Goal: Task Accomplishment & Management: Complete application form

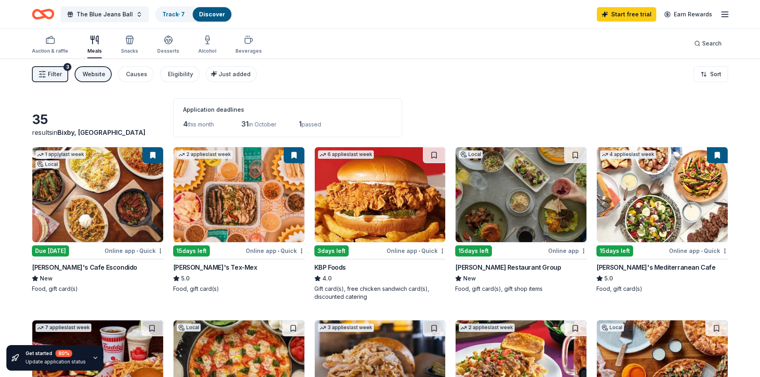
click at [98, 73] on div "Website" at bounding box center [94, 74] width 23 height 10
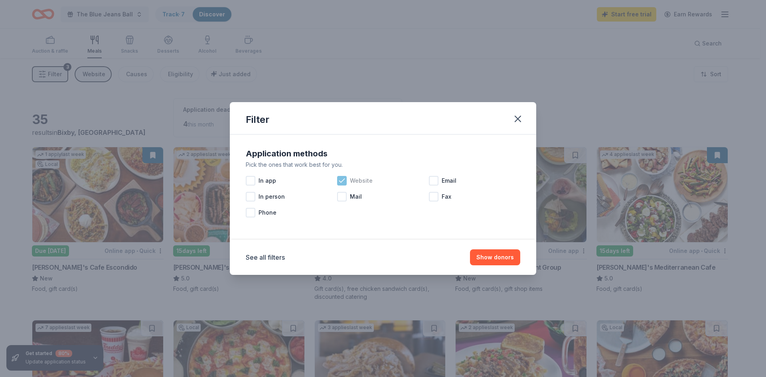
click at [347, 181] on div "Website" at bounding box center [382, 181] width 91 height 16
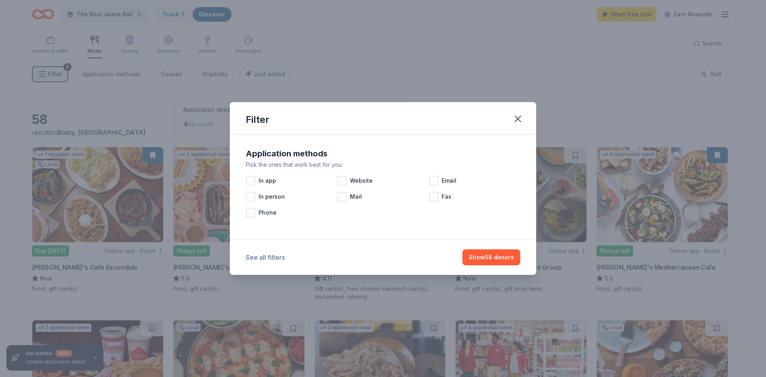
click at [269, 258] on button "See all filters" at bounding box center [265, 257] width 39 height 10
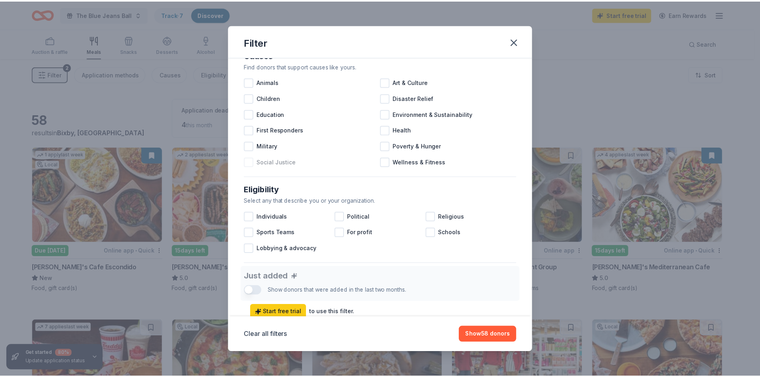
scroll to position [120, 0]
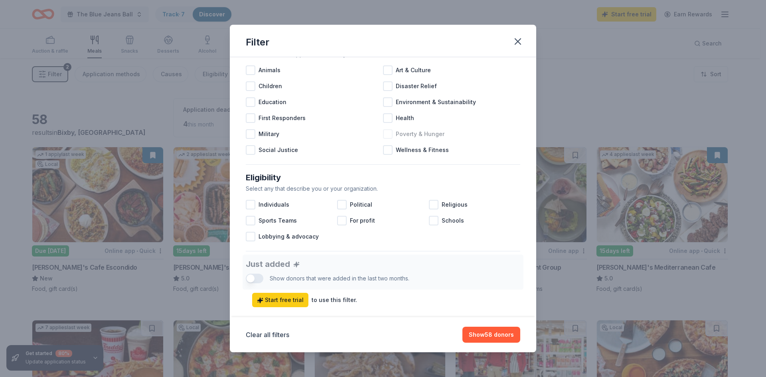
click at [386, 138] on div at bounding box center [388, 134] width 10 height 10
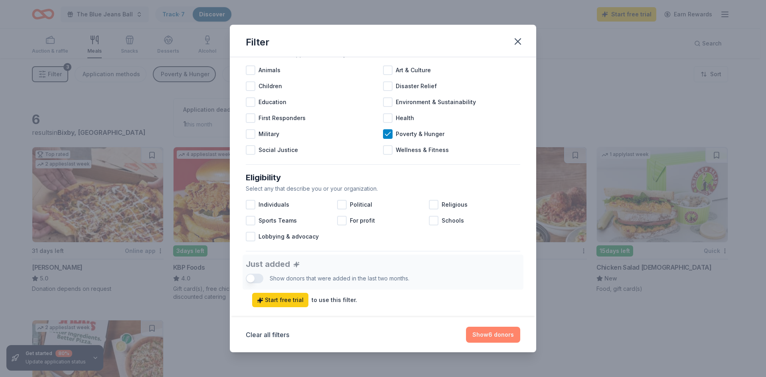
click at [496, 341] on button "Show 6 donors" at bounding box center [493, 335] width 54 height 16
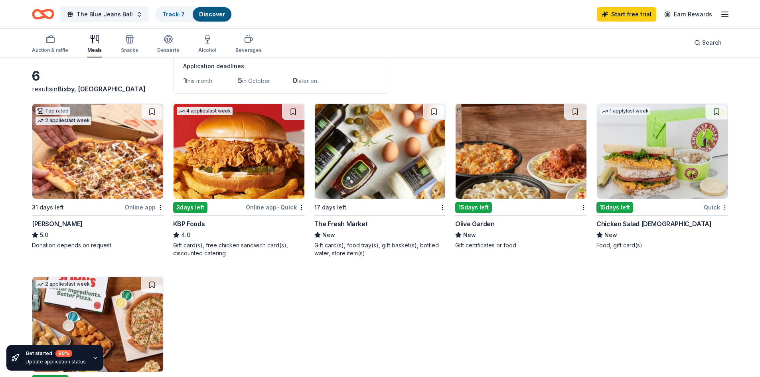
scroll to position [120, 0]
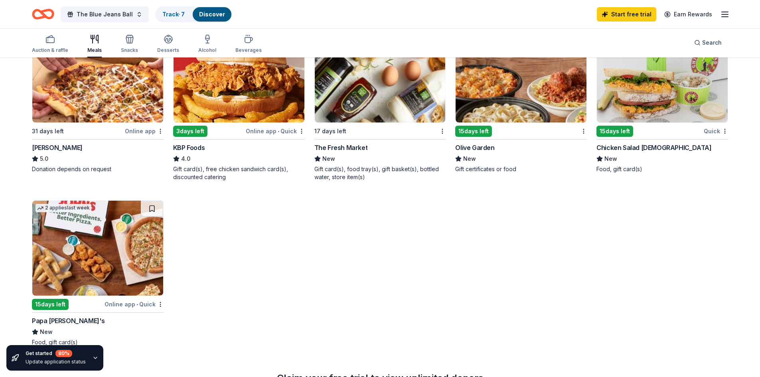
click at [86, 307] on div "15 days left" at bounding box center [67, 304] width 71 height 10
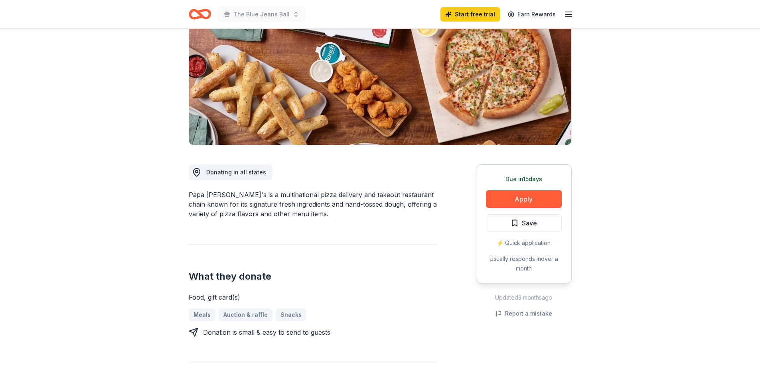
scroll to position [120, 0]
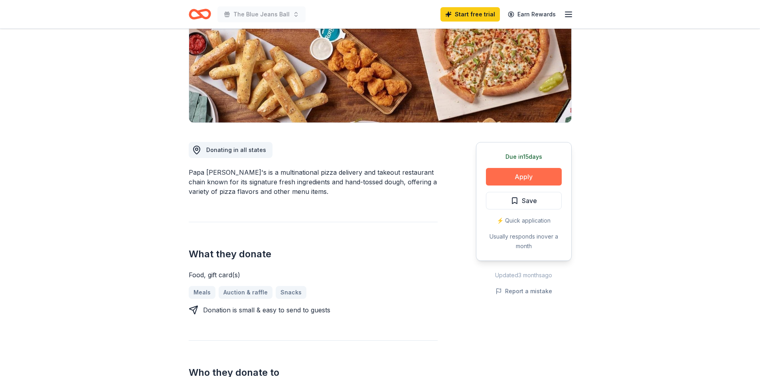
click at [525, 182] on button "Apply" at bounding box center [524, 177] width 76 height 18
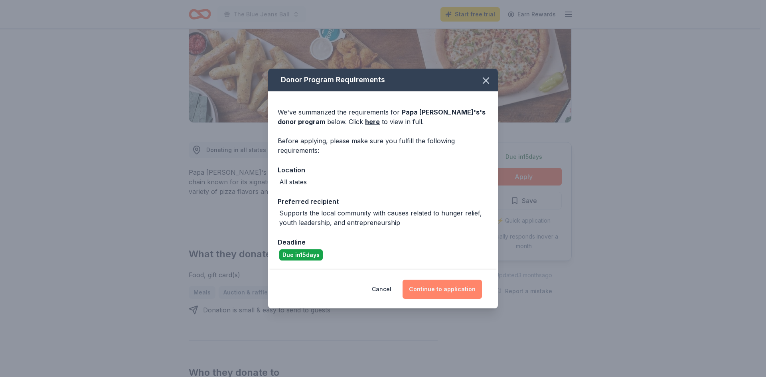
click at [426, 293] on button "Continue to application" at bounding box center [441, 289] width 79 height 19
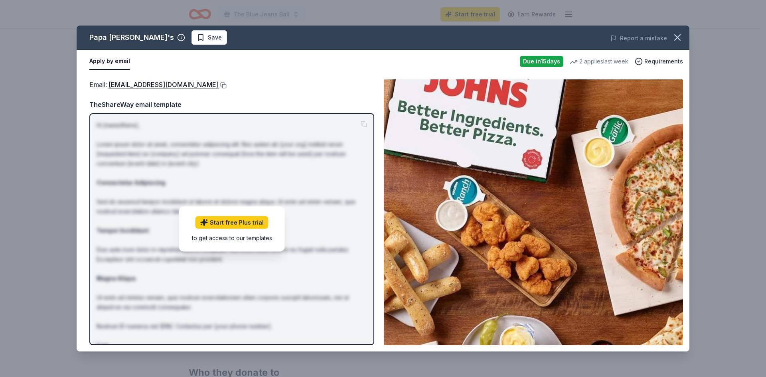
click at [219, 85] on button at bounding box center [223, 85] width 8 height 6
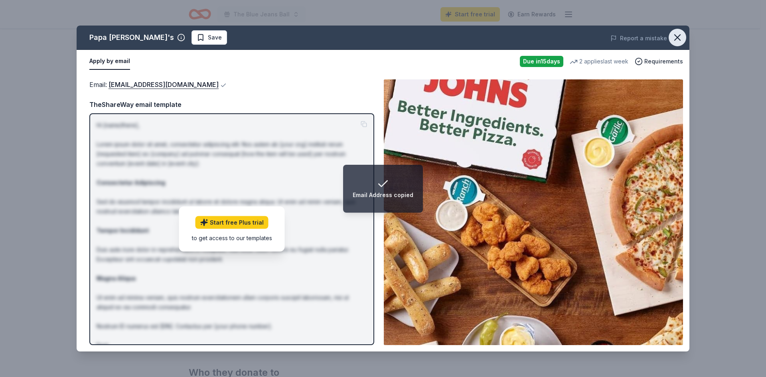
click at [682, 38] on icon "button" at bounding box center [676, 37] width 11 height 11
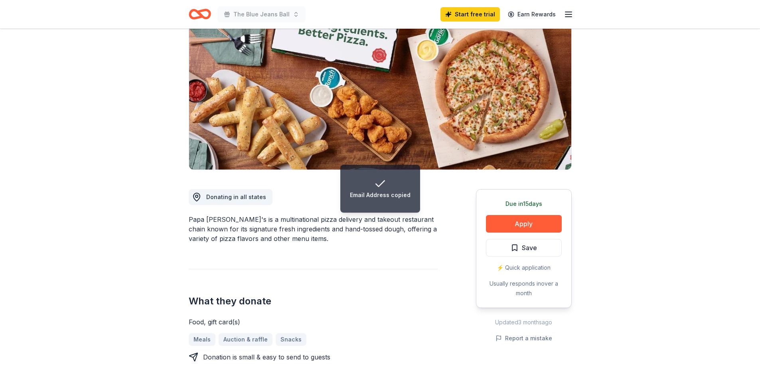
scroll to position [0, 0]
